Goal: Information Seeking & Learning: Learn about a topic

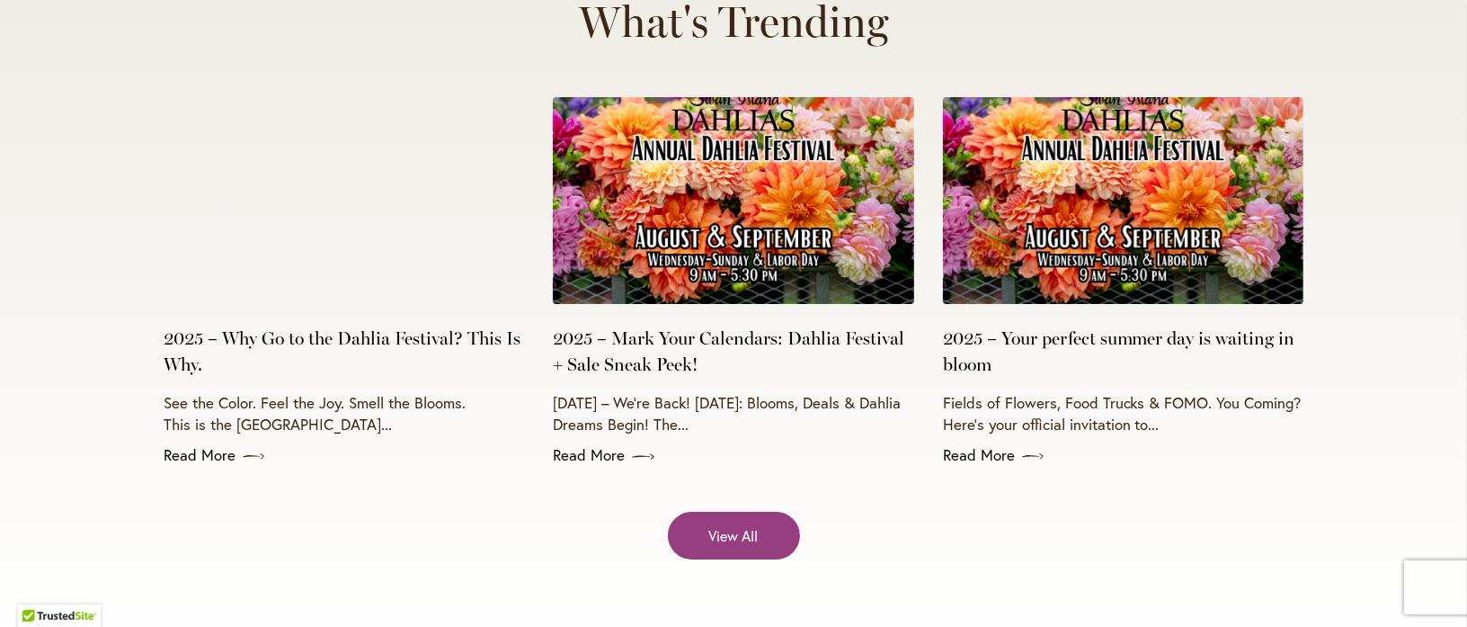
scroll to position [7316, 0]
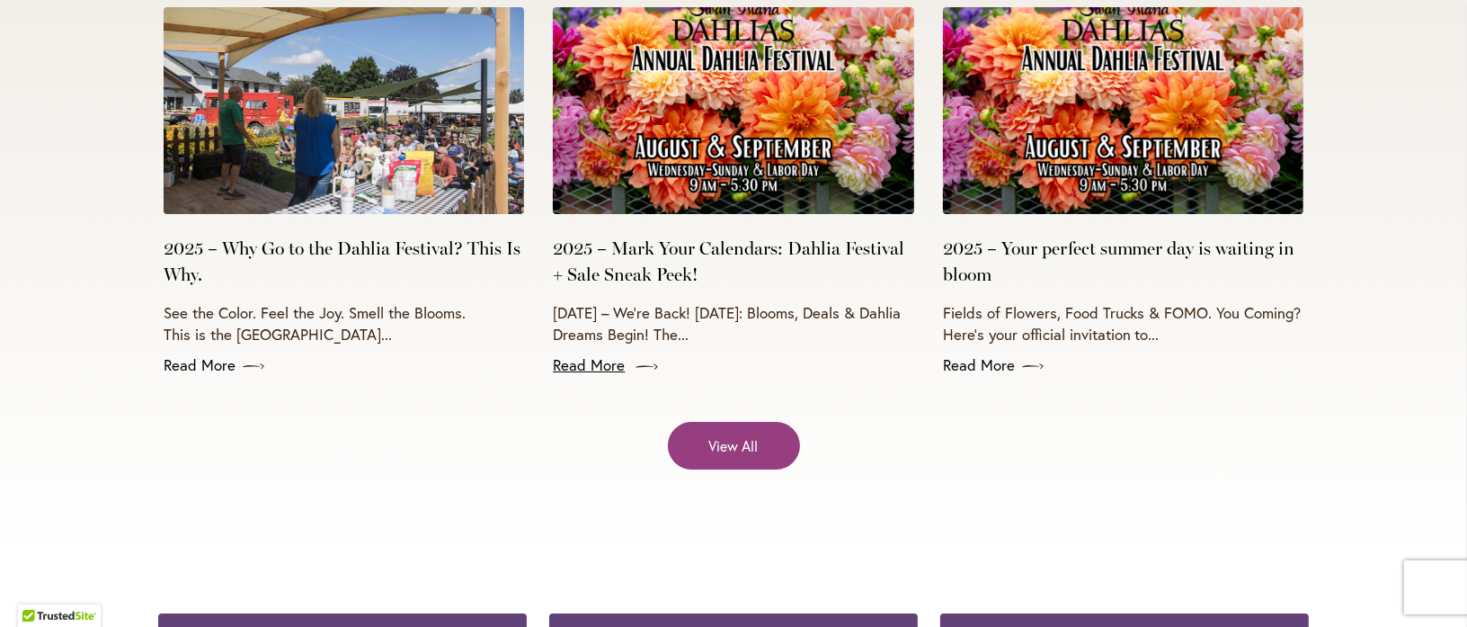
click at [637, 358] on icon at bounding box center [647, 367] width 22 height 18
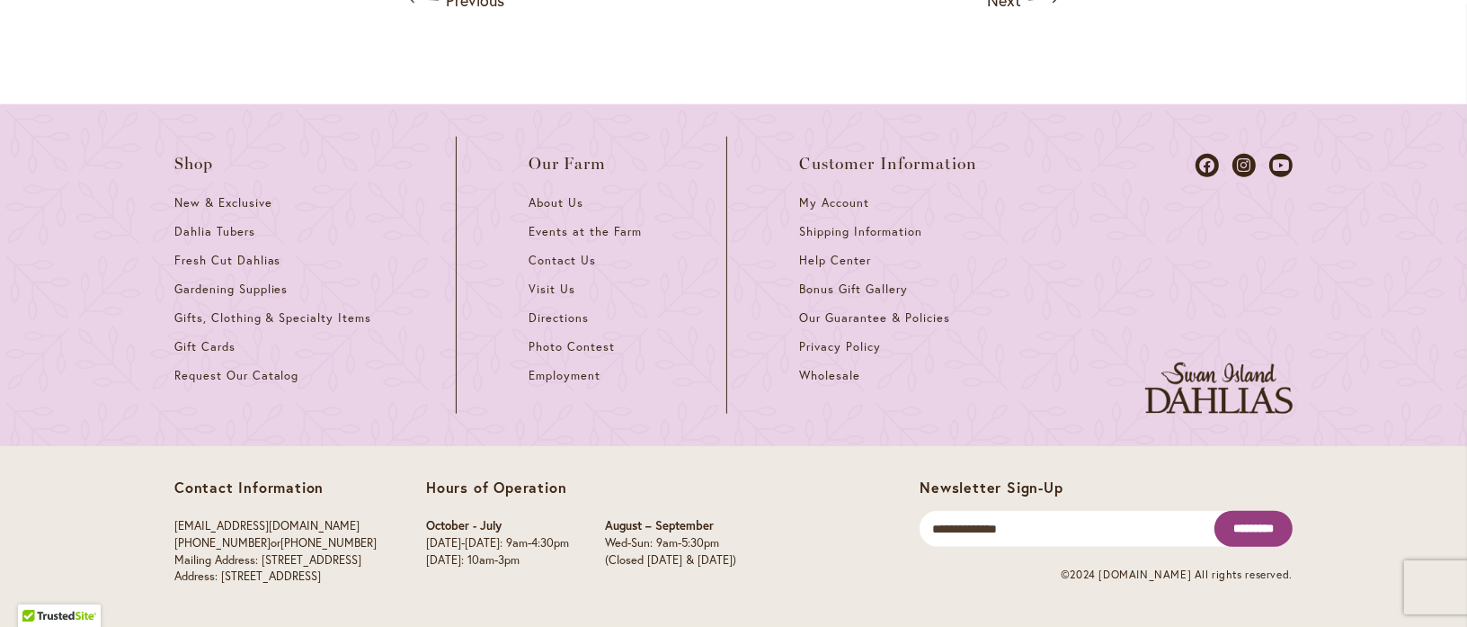
scroll to position [2068, 0]
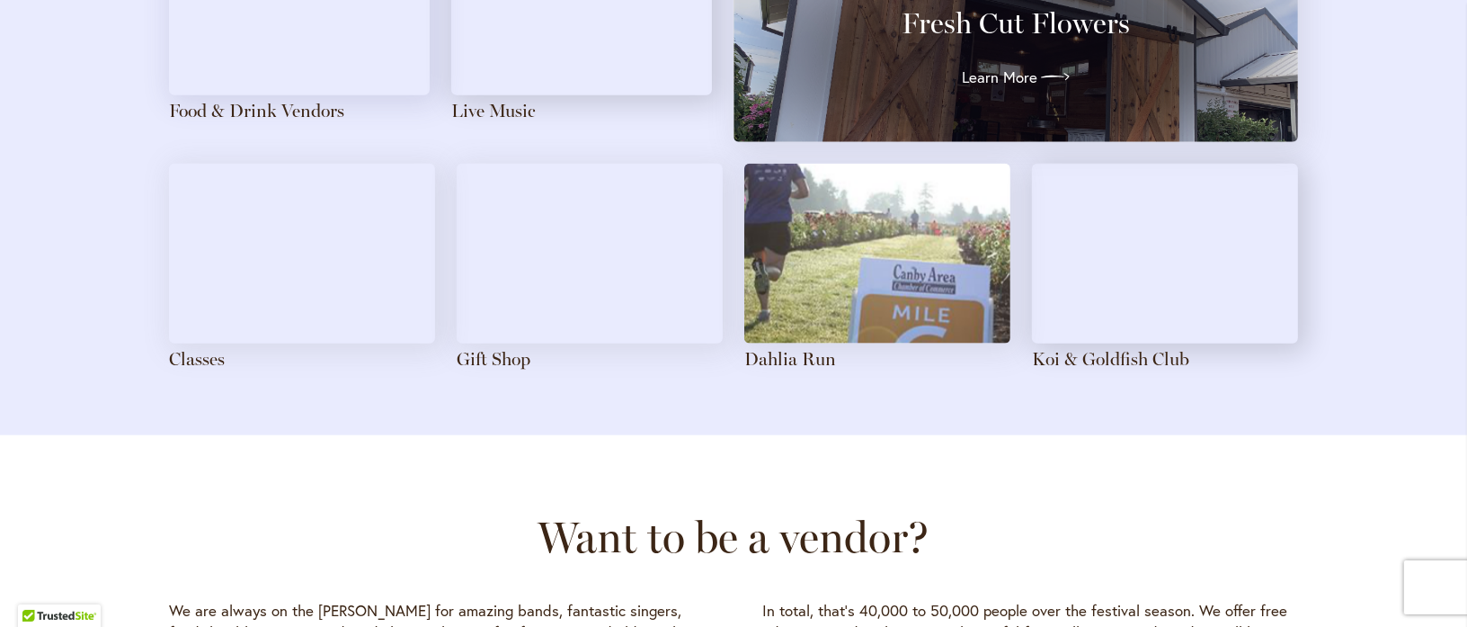
scroll to position [2158, 0]
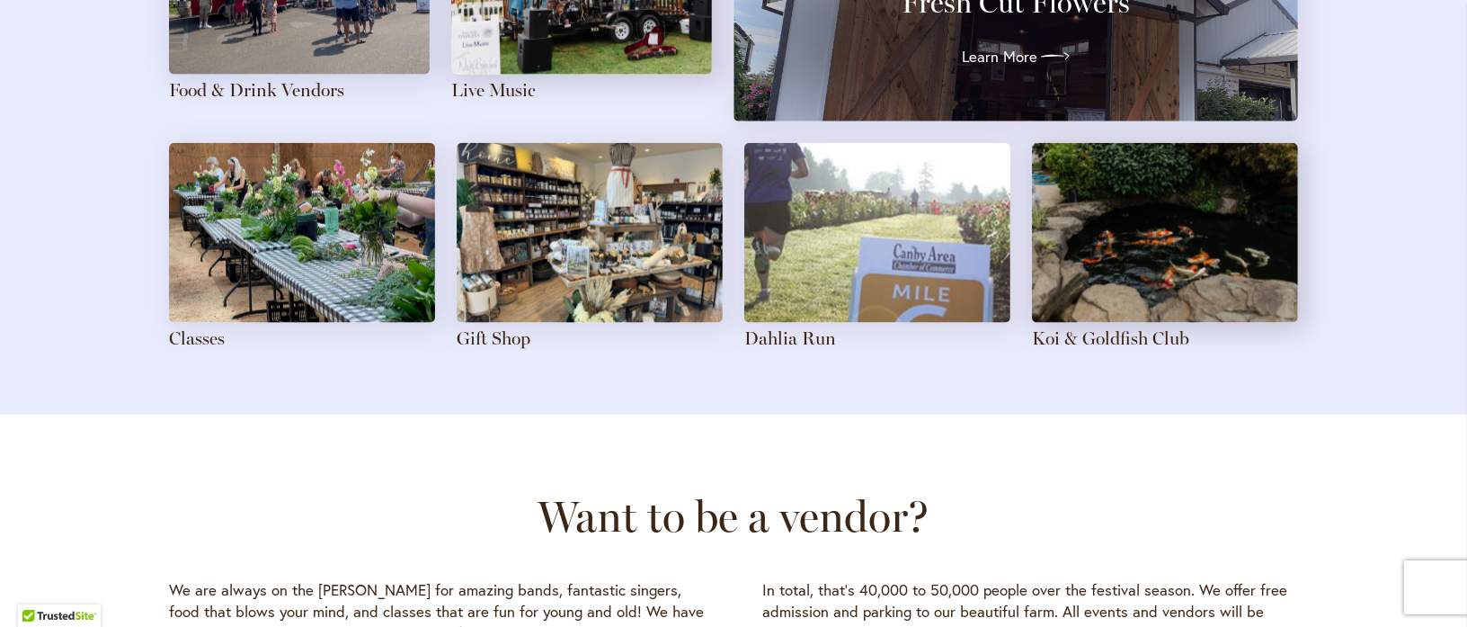
click at [239, 222] on img at bounding box center [302, 233] width 266 height 180
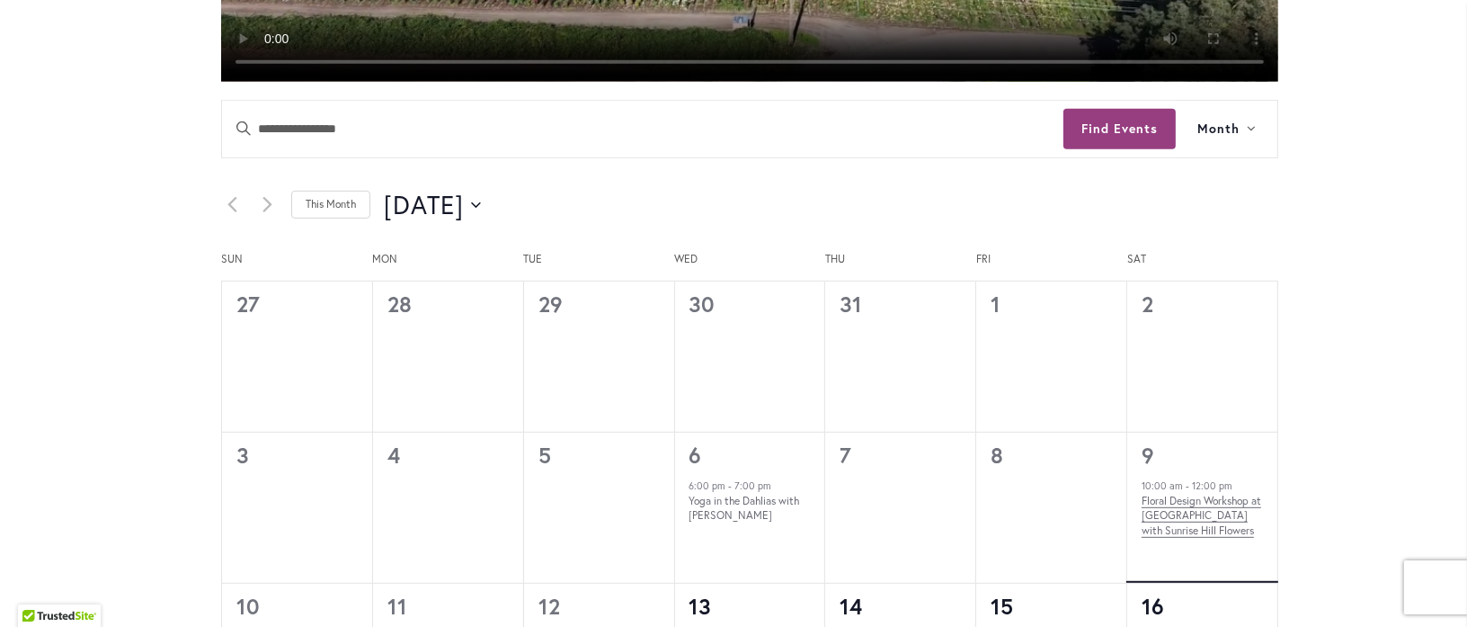
scroll to position [843, 0]
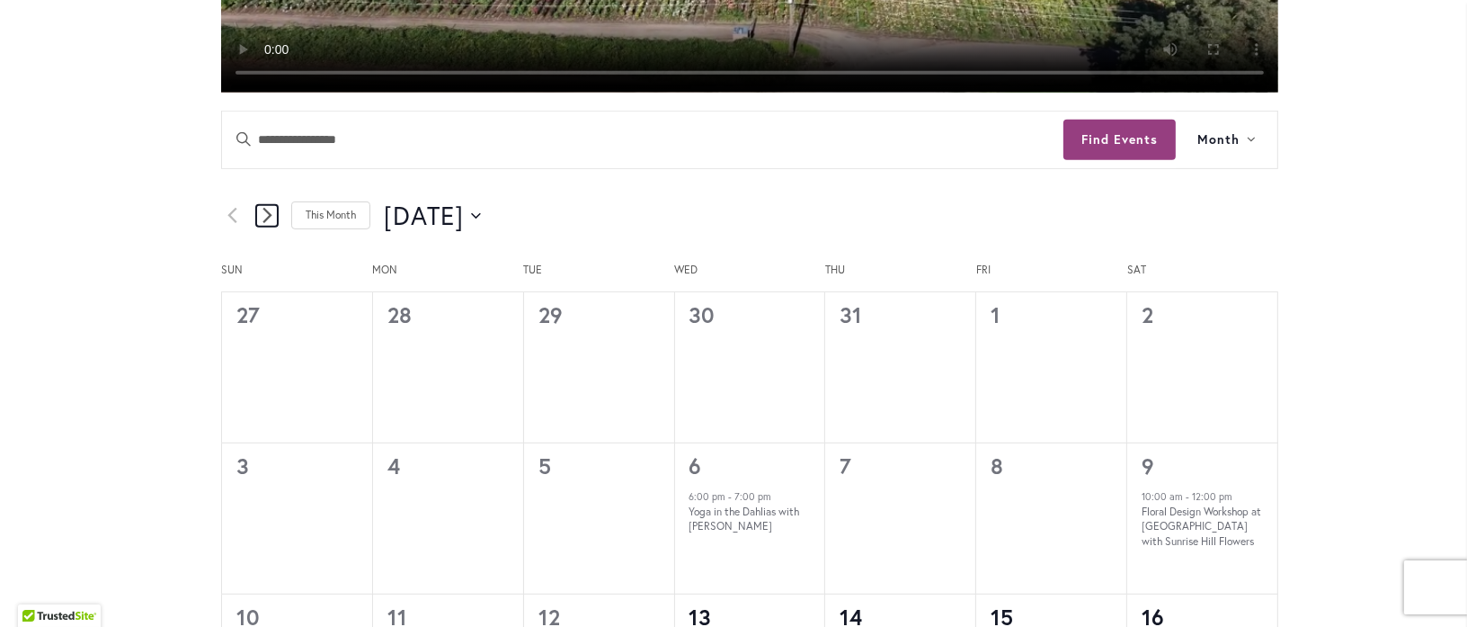
click at [263, 212] on icon "Next month" at bounding box center [268, 215] width 10 height 17
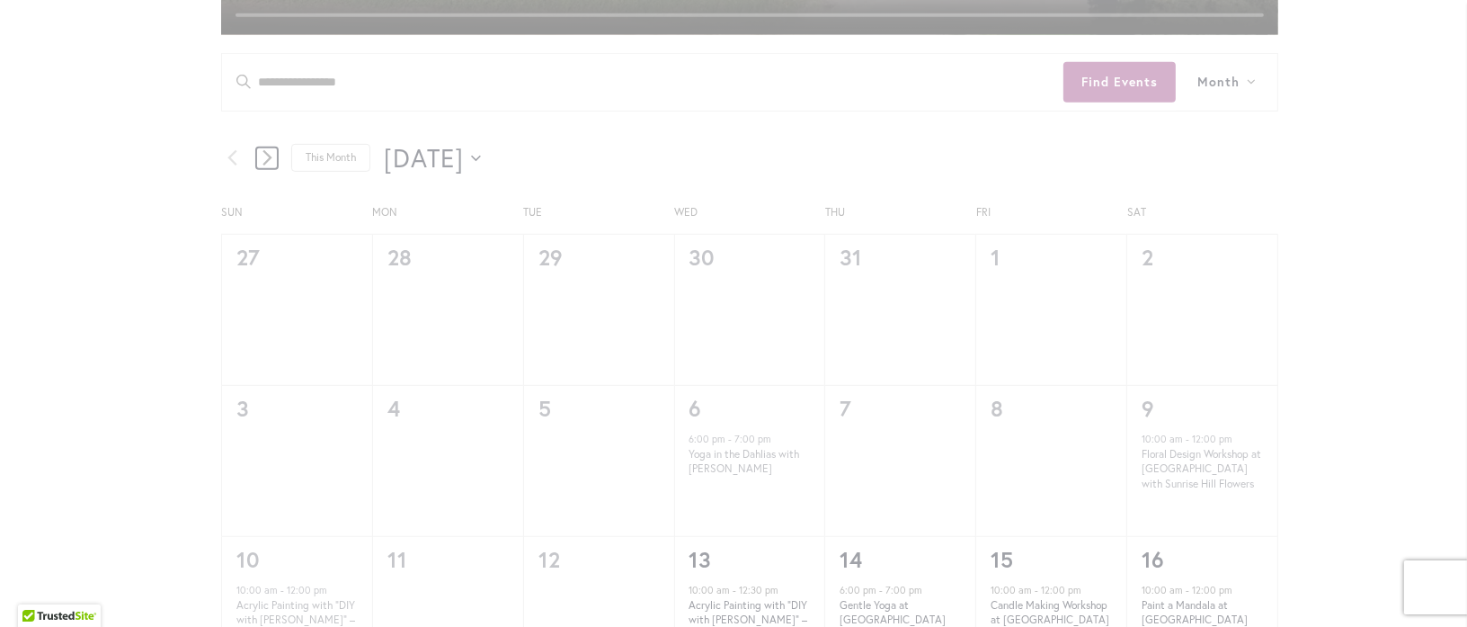
scroll to position [933, 0]
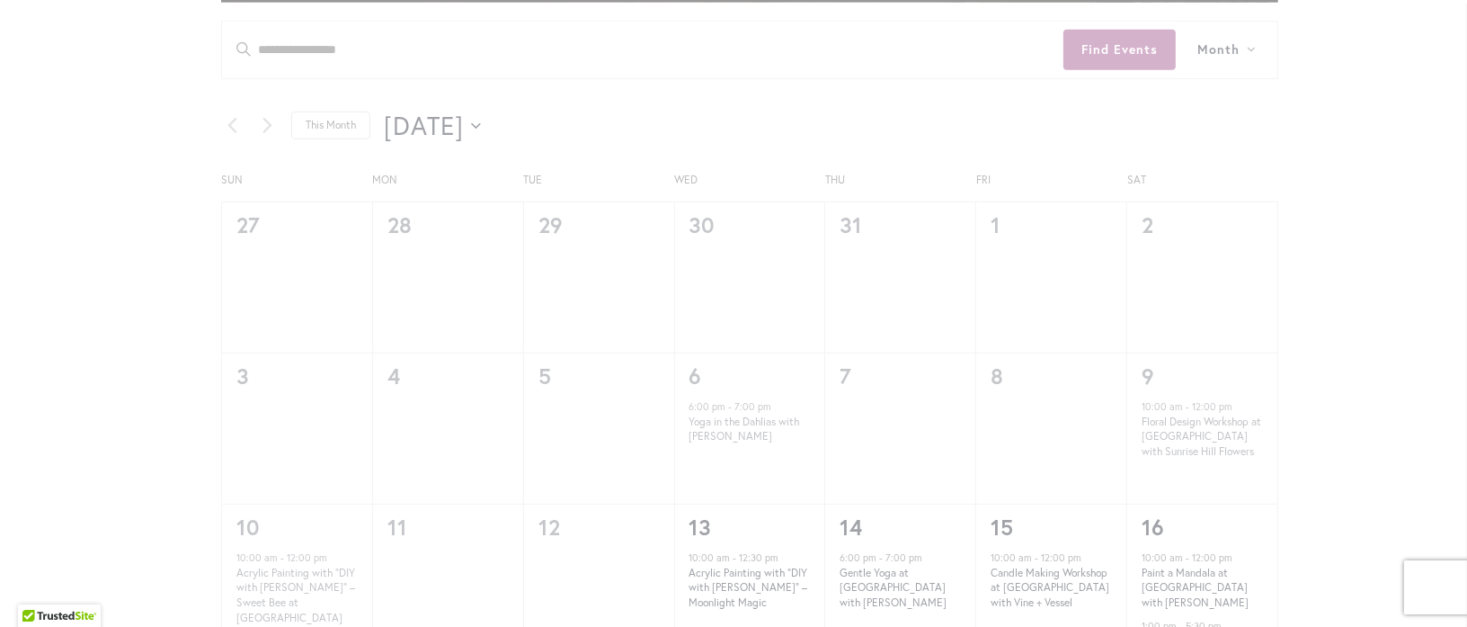
click at [535, 128] on div "42 events found." at bounding box center [749, 566] width 1183 height 2379
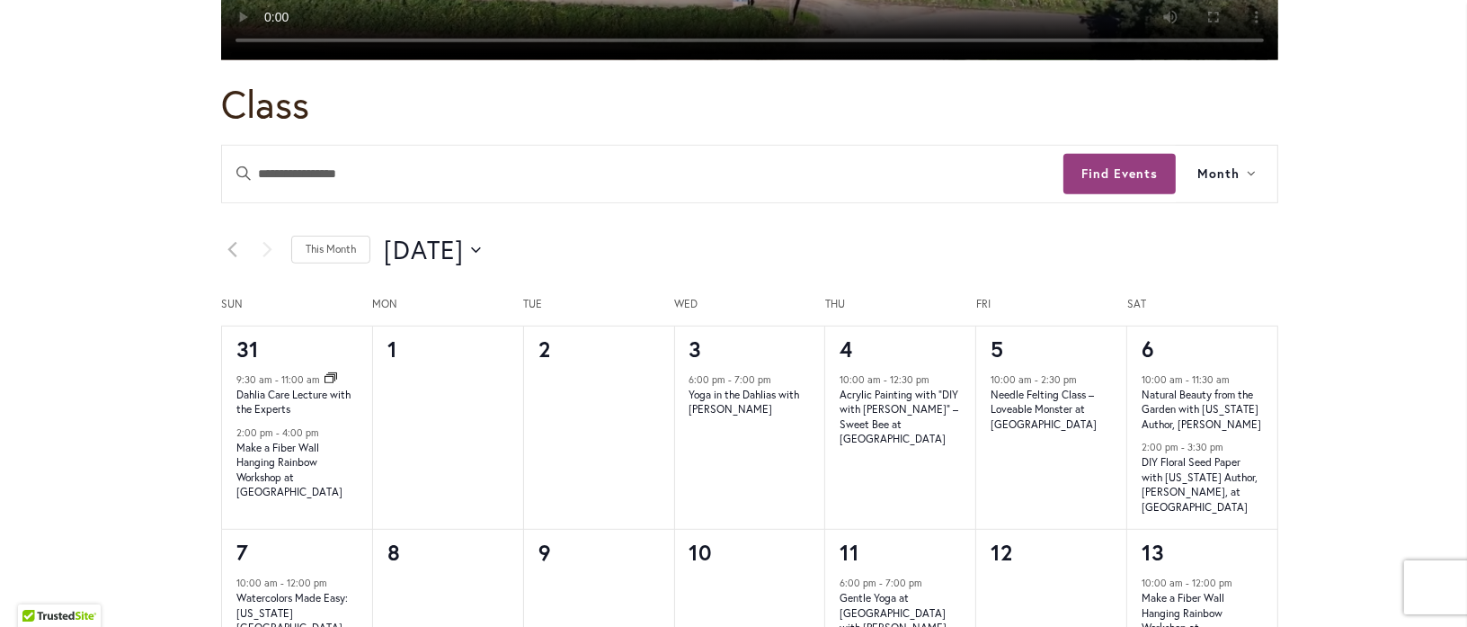
scroll to position [843, 0]
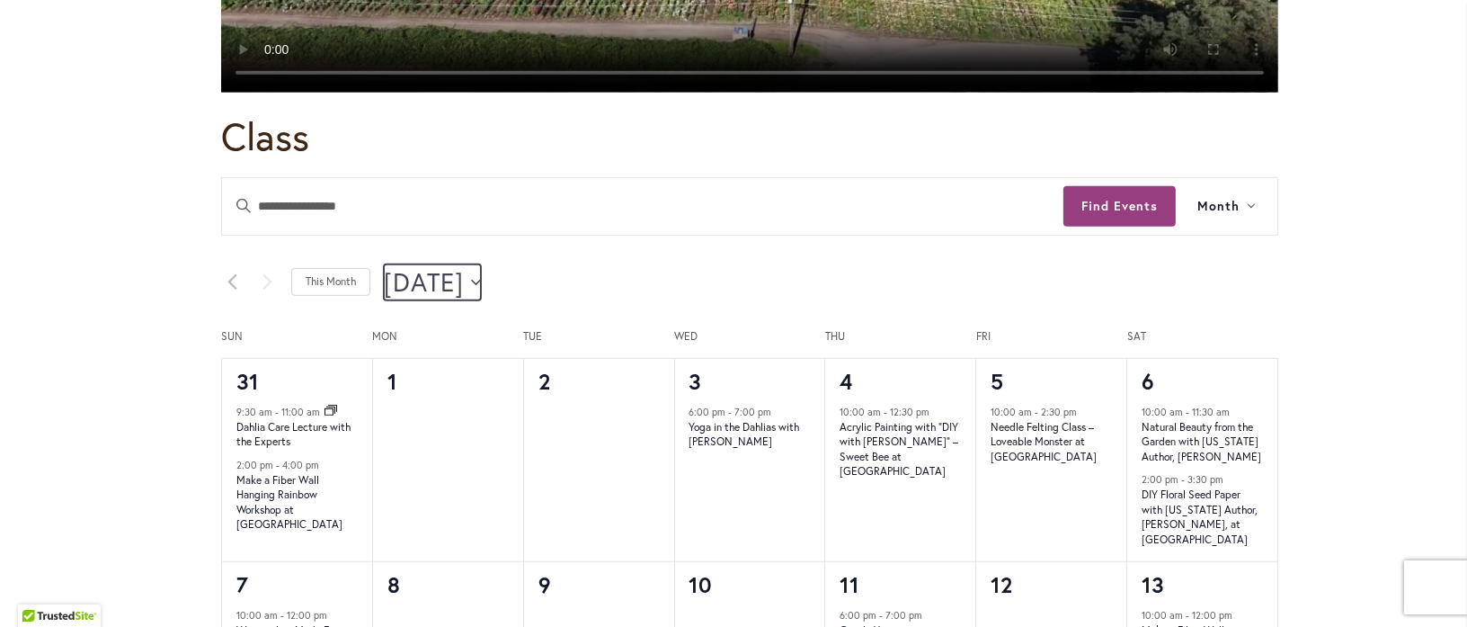
click at [481, 275] on button "9/1/2025 September 2025" at bounding box center [432, 282] width 97 height 36
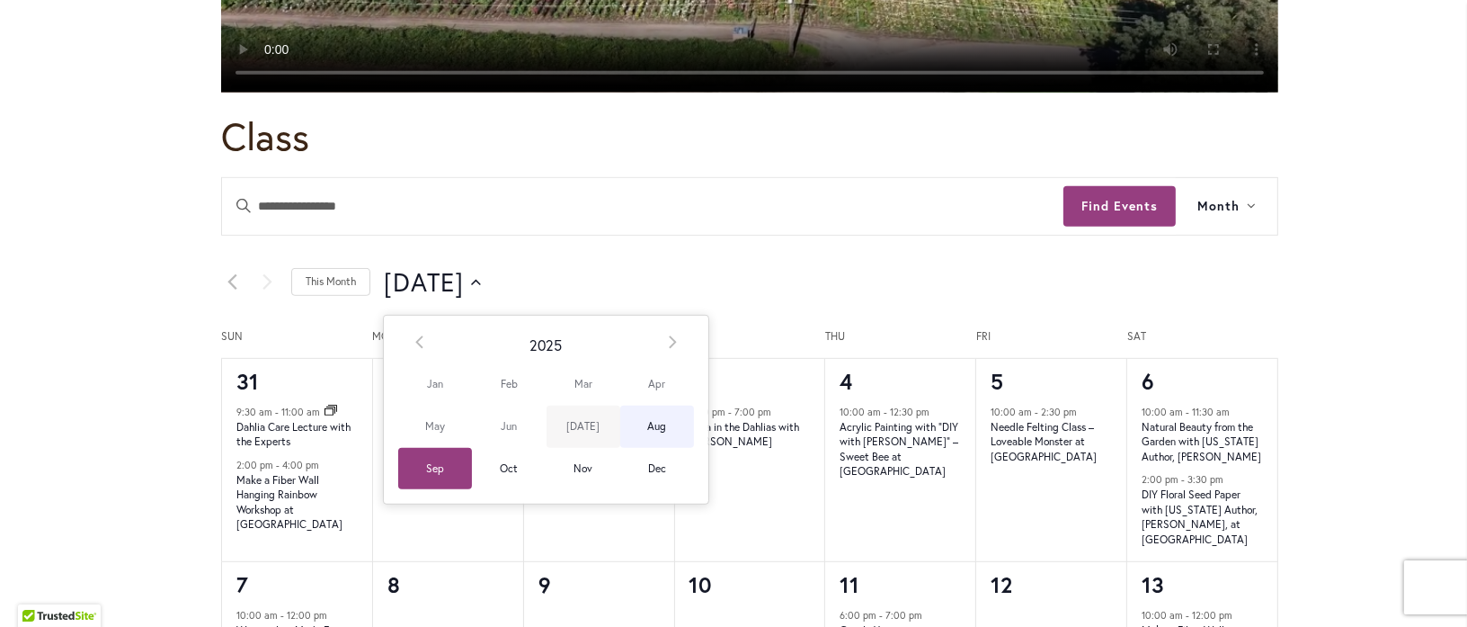
click at [574, 420] on span "Jul" at bounding box center [584, 426] width 74 height 42
type input "********"
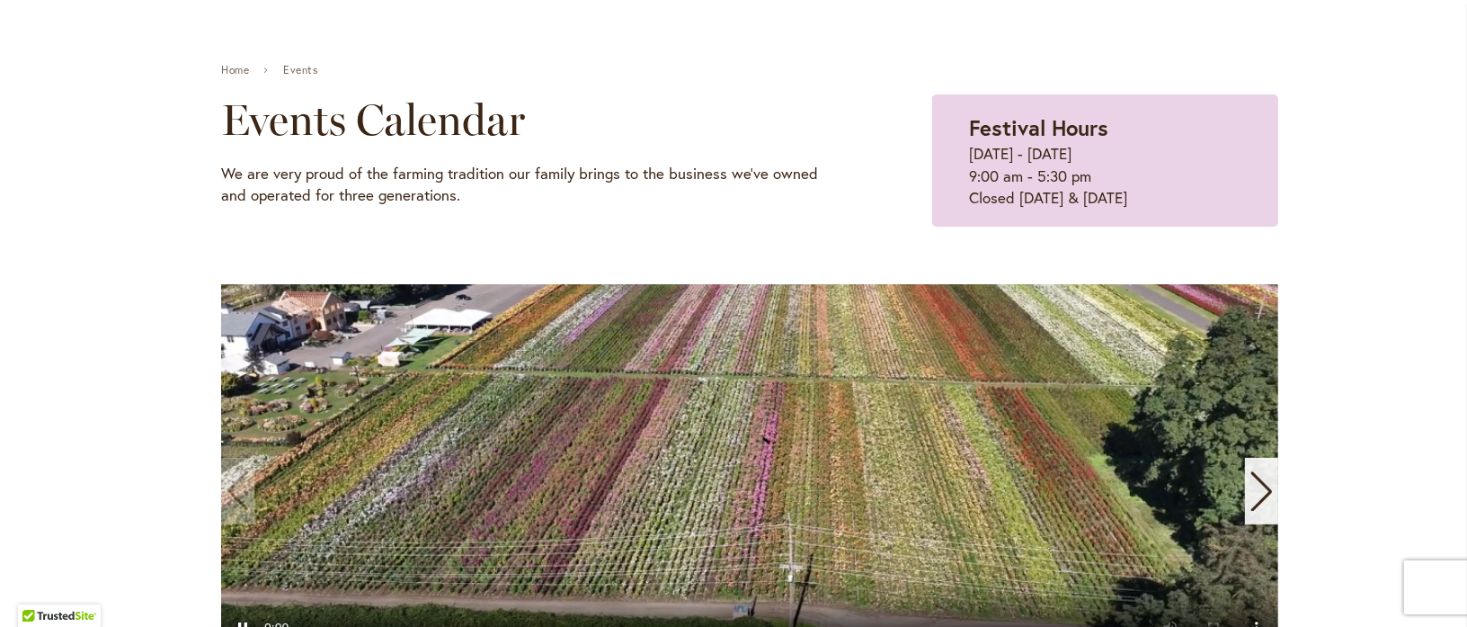
scroll to position [34, 0]
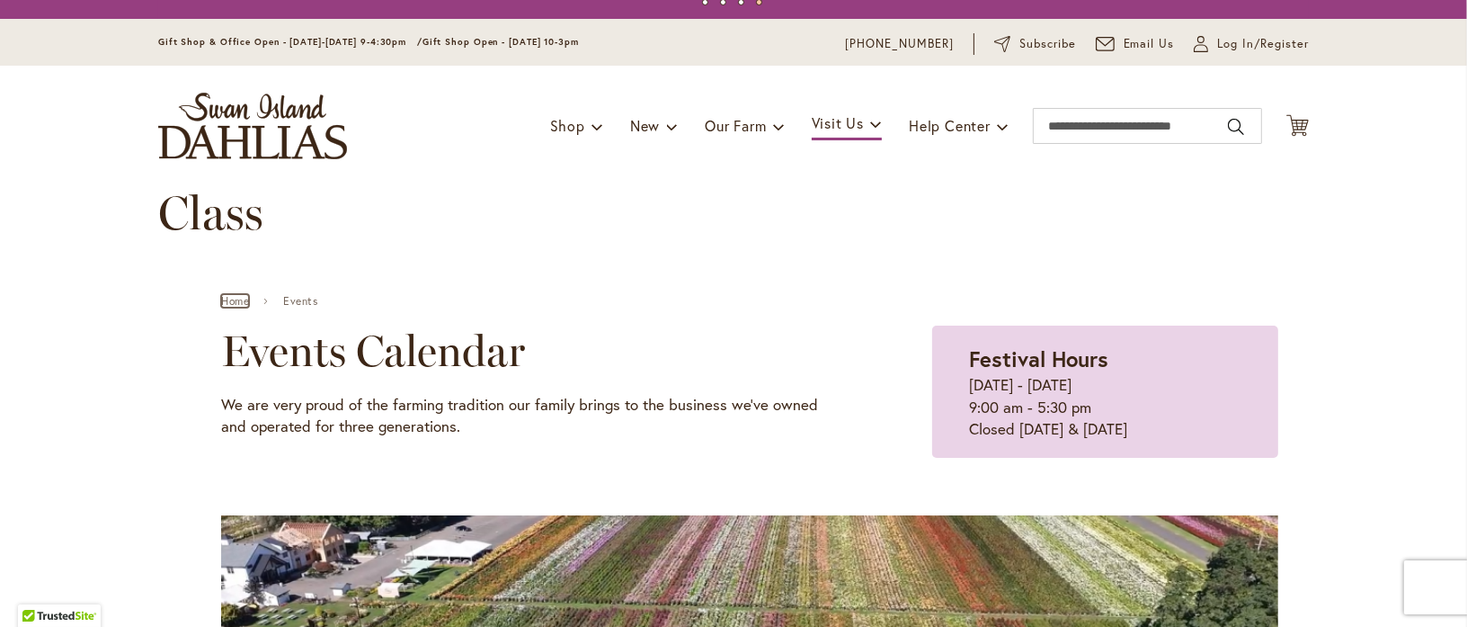
click at [238, 300] on link "Home" at bounding box center [235, 301] width 28 height 13
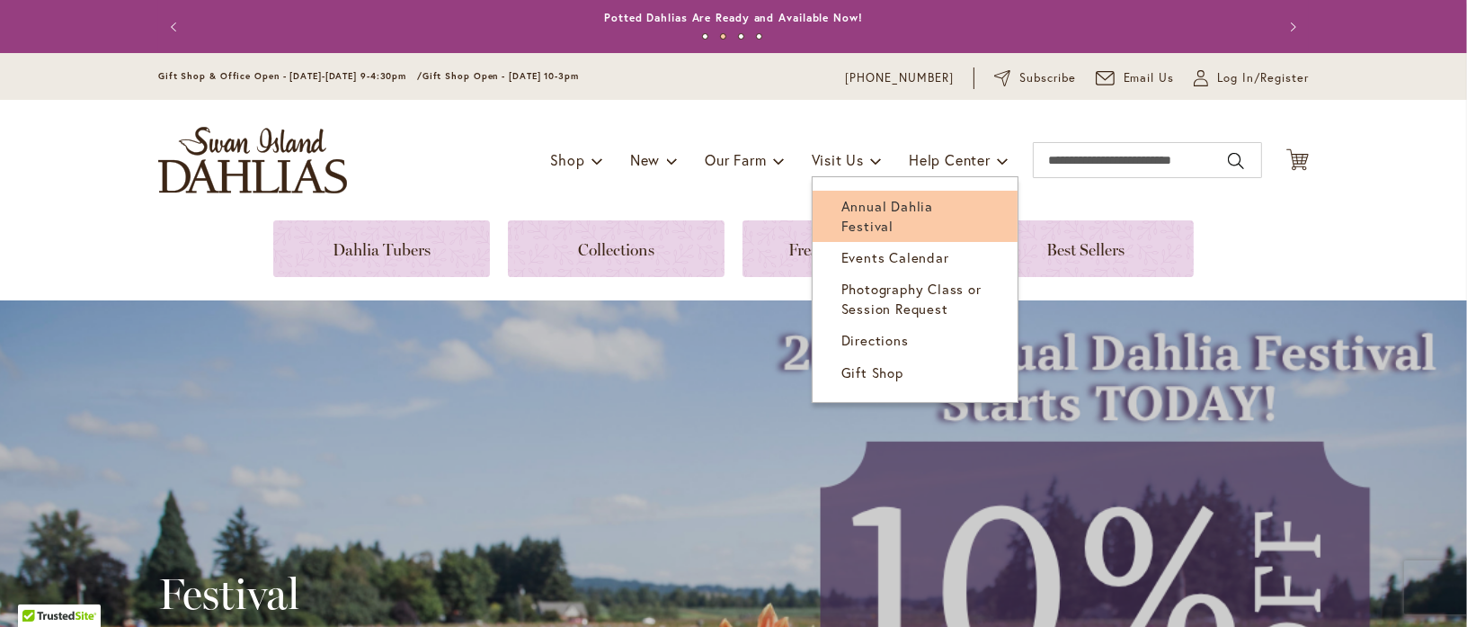
click at [843, 201] on span "Annual Dahlia Festival" at bounding box center [887, 215] width 92 height 37
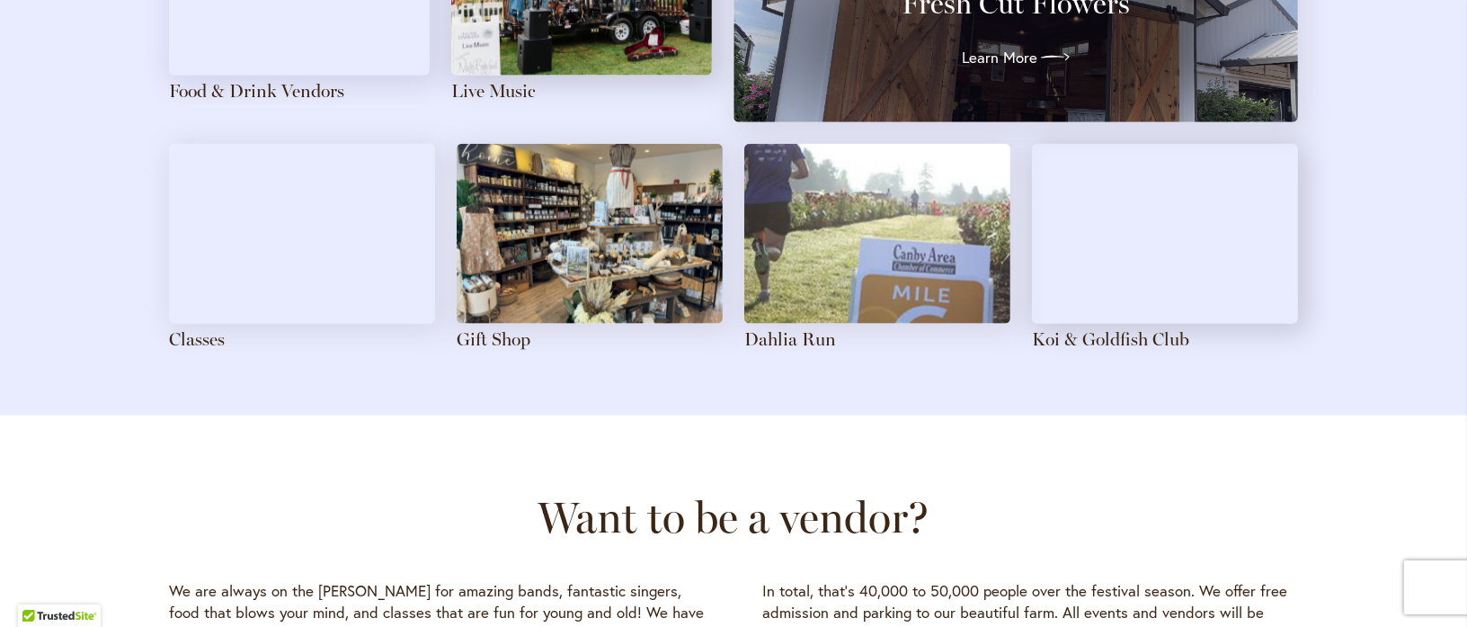
scroll to position [2158, 0]
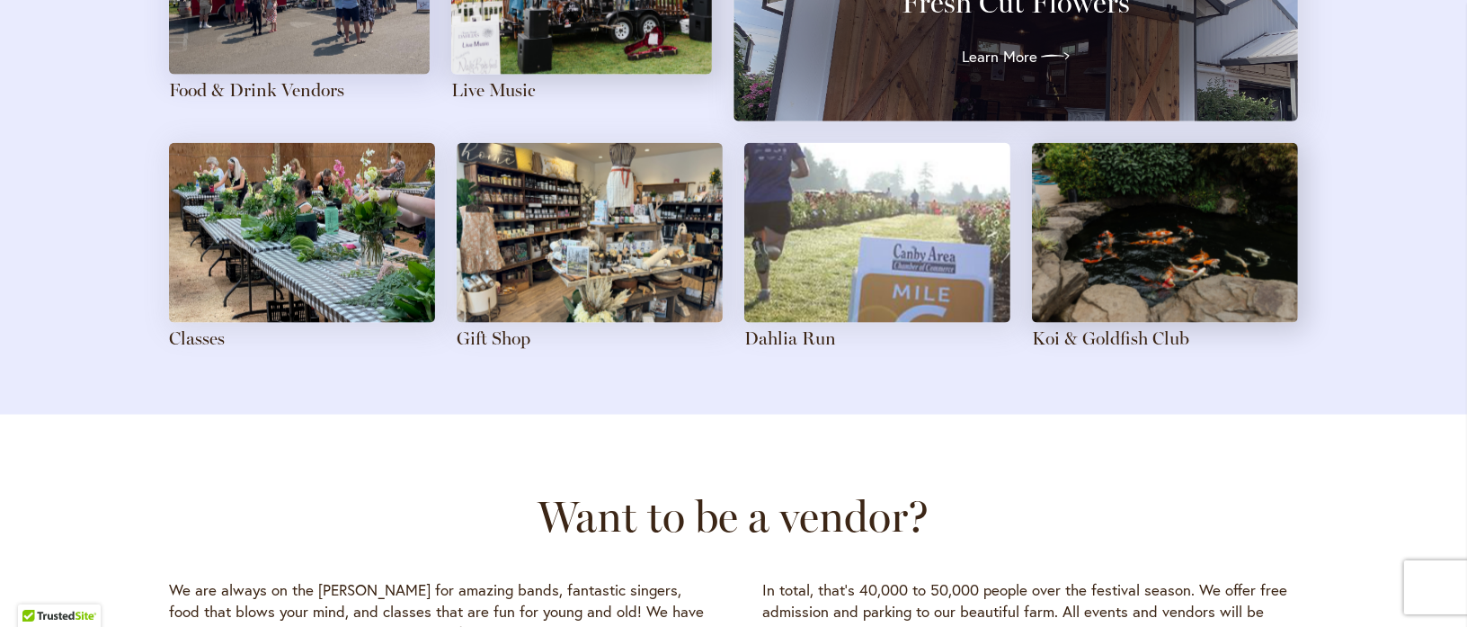
click at [240, 218] on img at bounding box center [302, 233] width 266 height 180
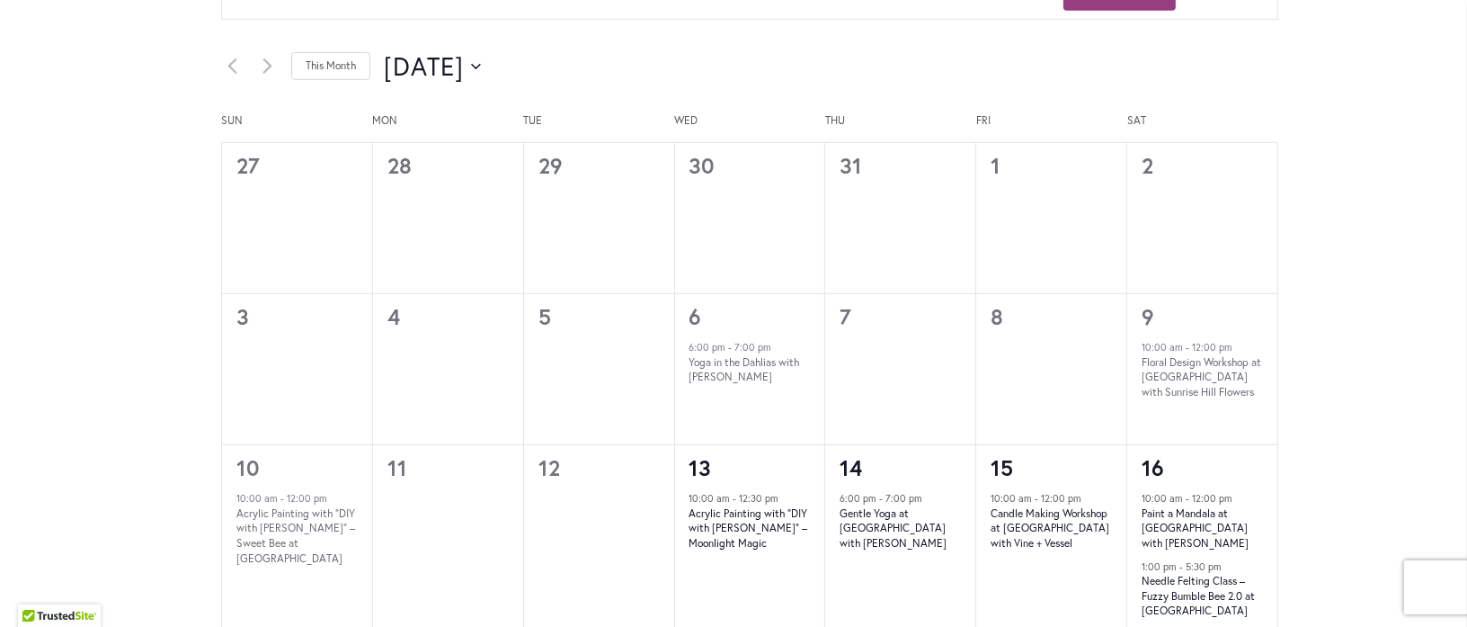
scroll to position [1079, 0]
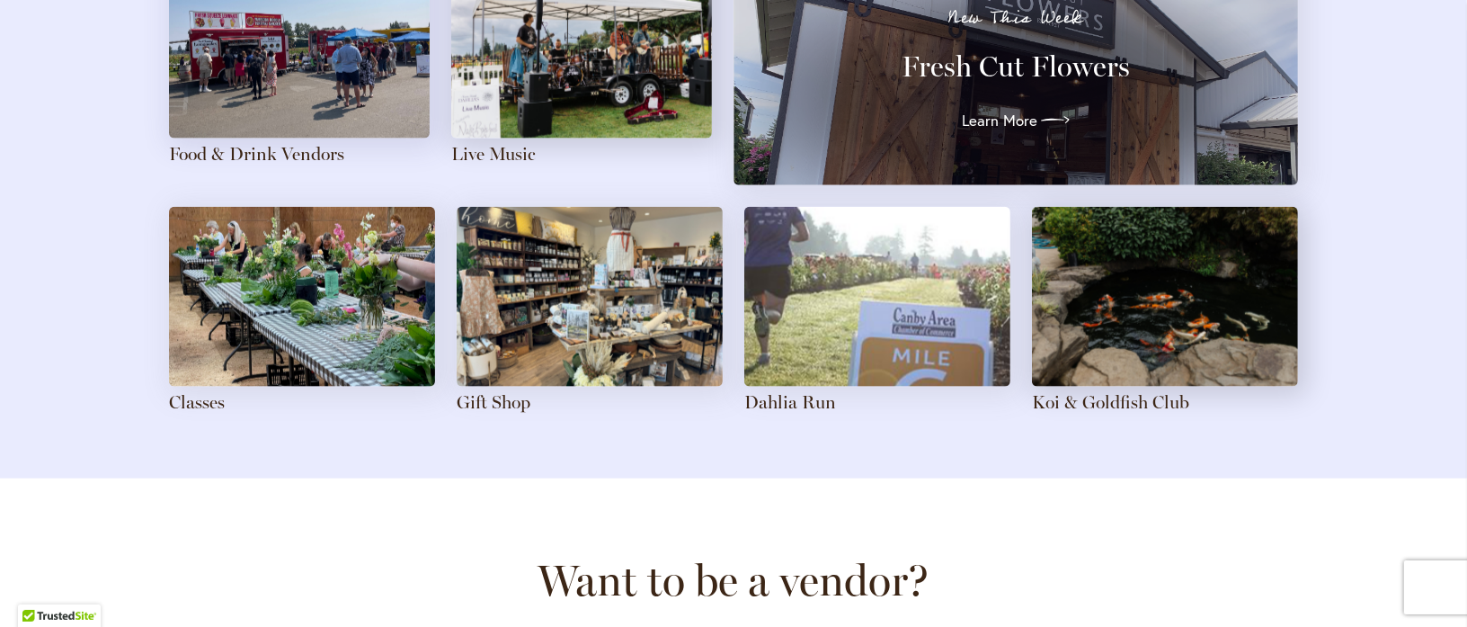
scroll to position [2068, 0]
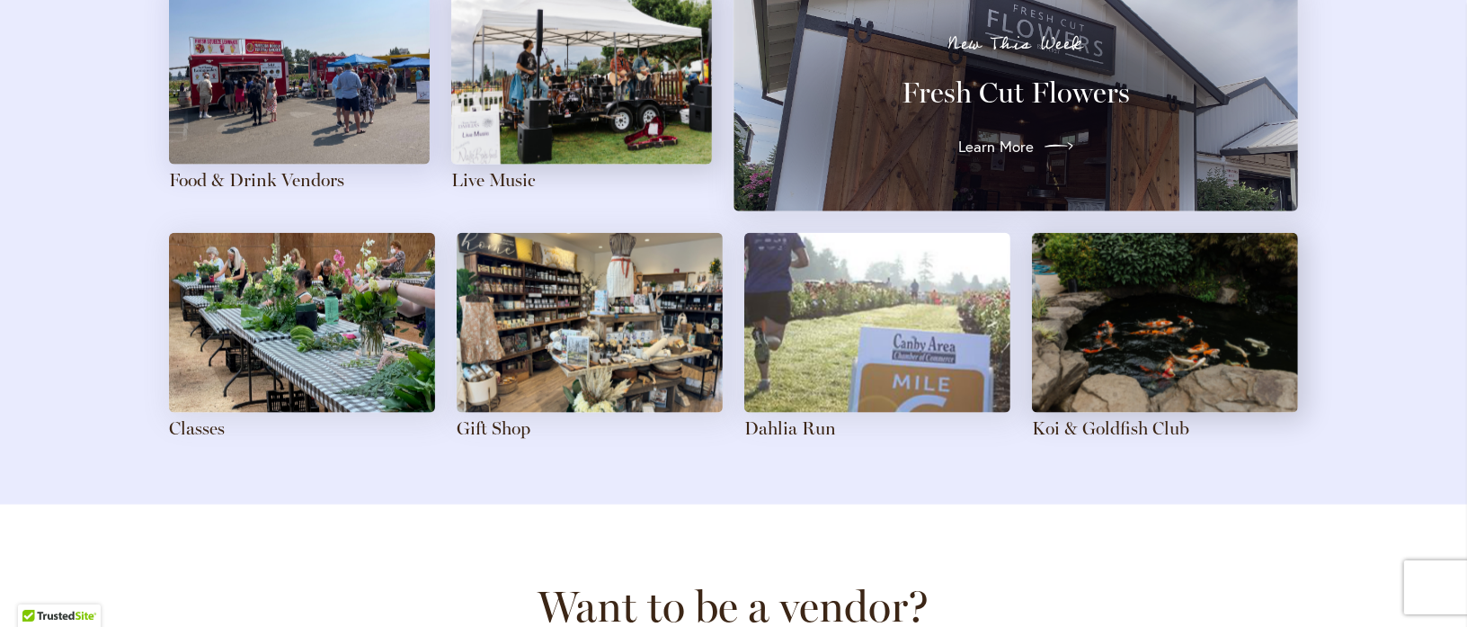
click at [999, 152] on span "Learn More" at bounding box center [996, 147] width 76 height 22
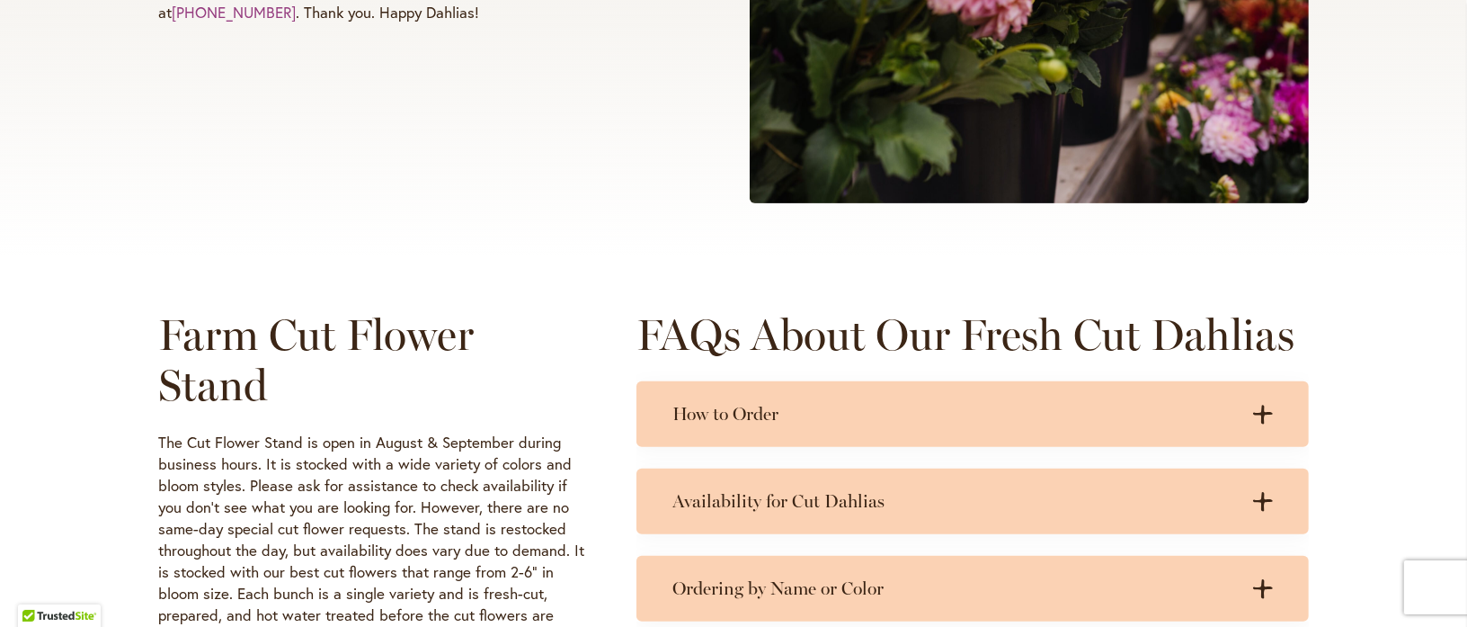
scroll to position [360, 0]
